Goal: Information Seeking & Learning: Learn about a topic

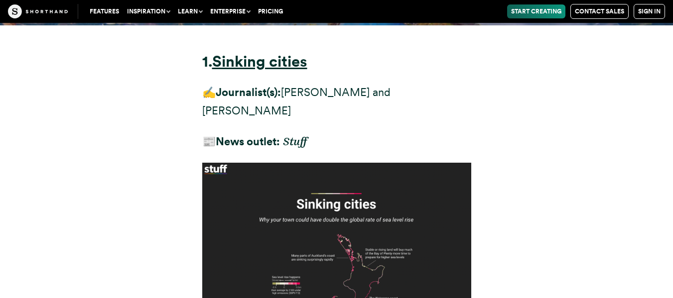
scroll to position [4338, 0]
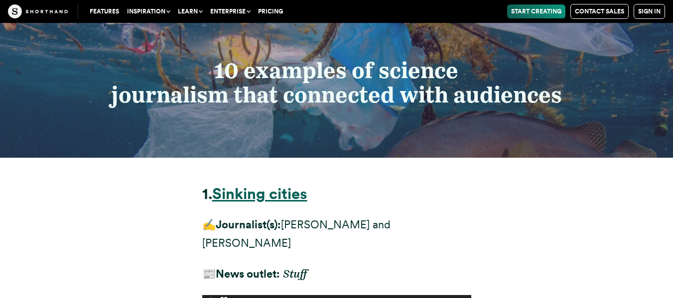
click at [267, 185] on strong "Sinking cities" at bounding box center [259, 194] width 95 height 18
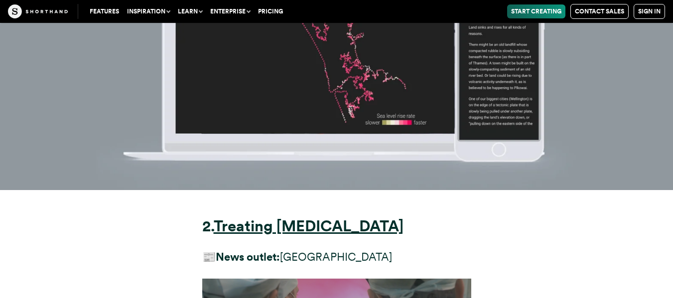
scroll to position [5596, 0]
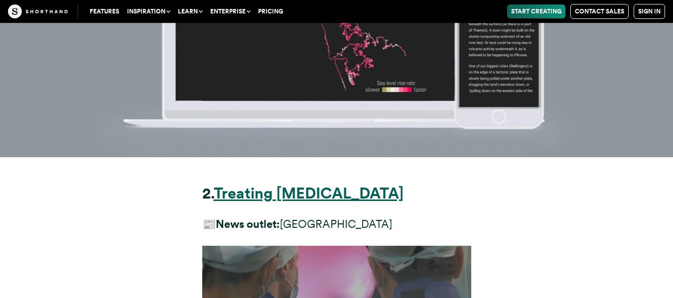
click at [308, 184] on strong "Treating [MEDICAL_DATA]" at bounding box center [309, 193] width 190 height 18
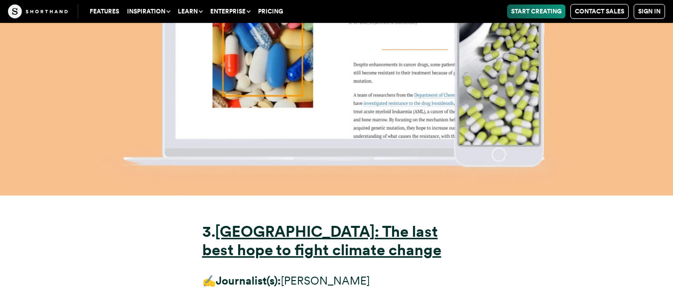
scroll to position [6987, 0]
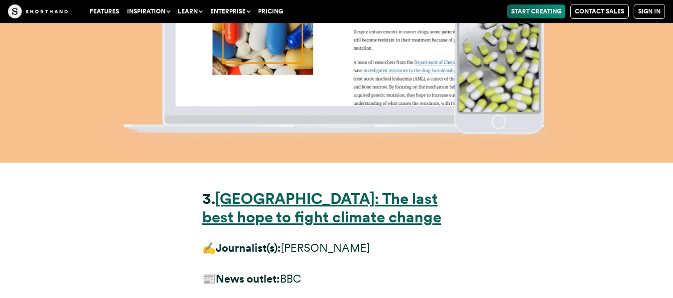
click at [296, 190] on strong "[GEOGRAPHIC_DATA]: The last best hope to fight climate change" at bounding box center [321, 208] width 239 height 37
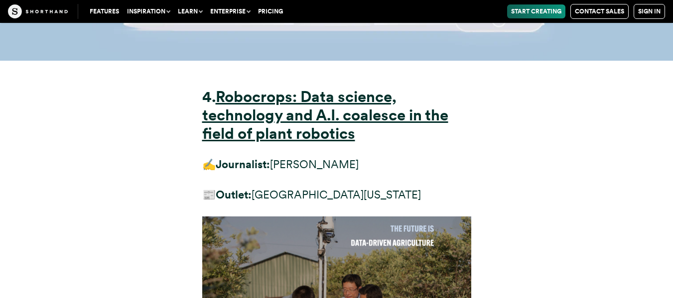
scroll to position [8212, 0]
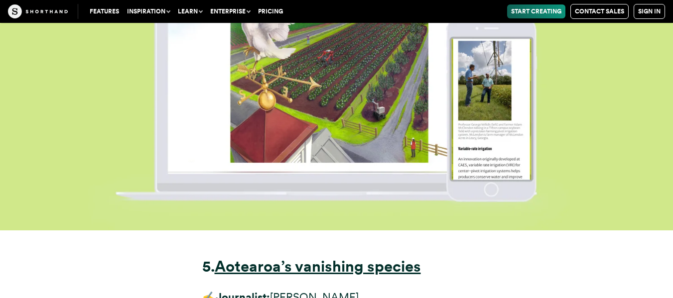
scroll to position [9603, 0]
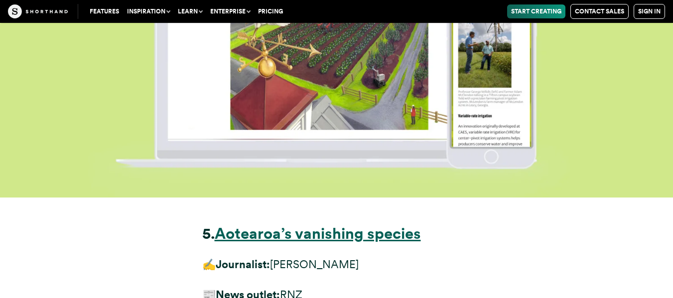
click at [291, 225] on strong "Aotearoa’s vanishing species" at bounding box center [318, 234] width 206 height 18
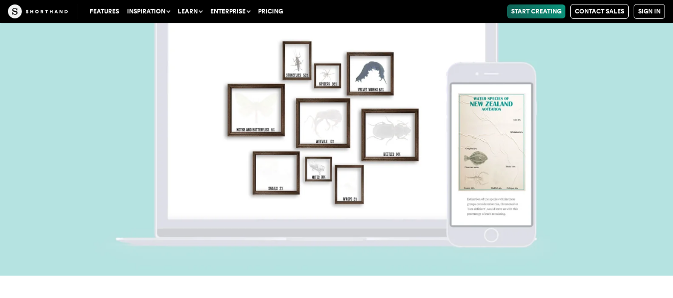
scroll to position [11126, 0]
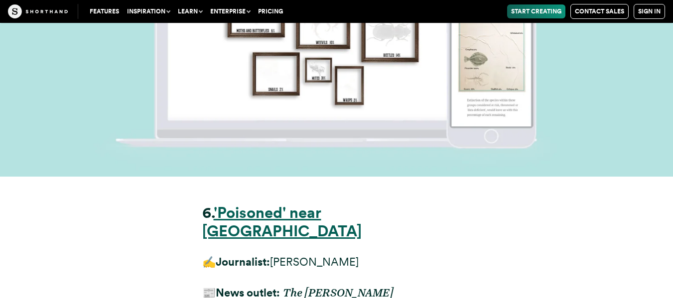
click at [326, 204] on strong "'Poisoned' near [GEOGRAPHIC_DATA]" at bounding box center [281, 222] width 159 height 37
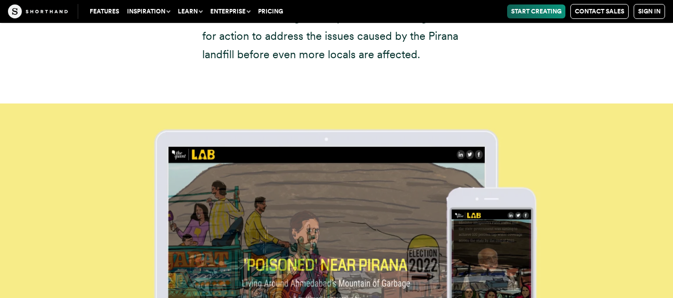
scroll to position [12351, 0]
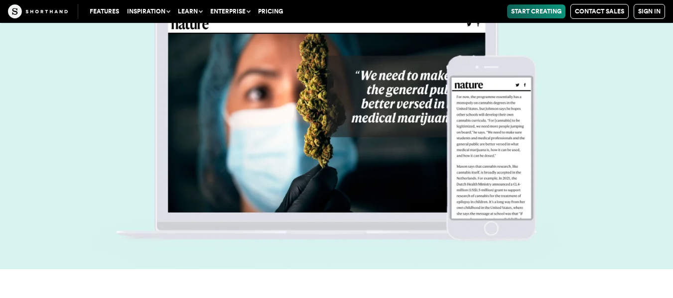
scroll to position [13676, 0]
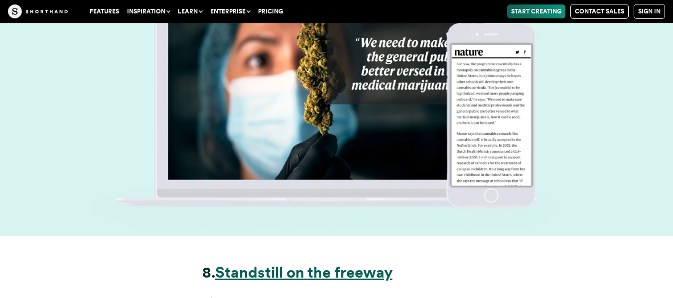
click at [248, 264] on strong "Standstill on the freeway" at bounding box center [303, 273] width 177 height 18
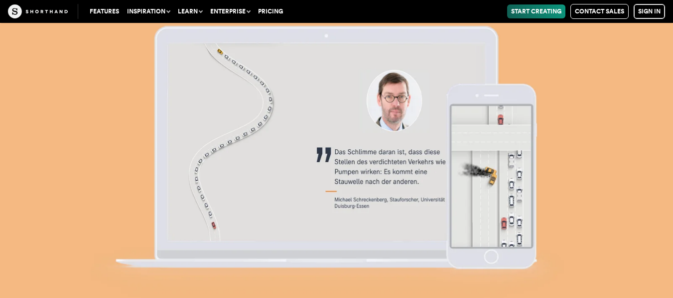
scroll to position [14835, 0]
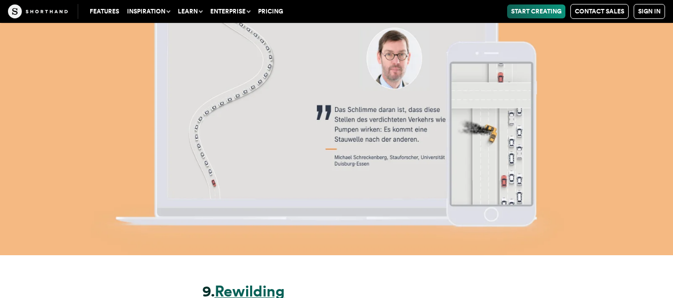
click at [268, 283] on strong "Rewilding" at bounding box center [250, 292] width 70 height 18
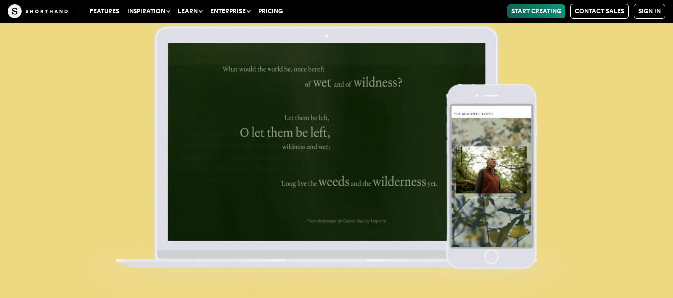
scroll to position [15998, 0]
